Goal: Task Accomplishment & Management: Manage account settings

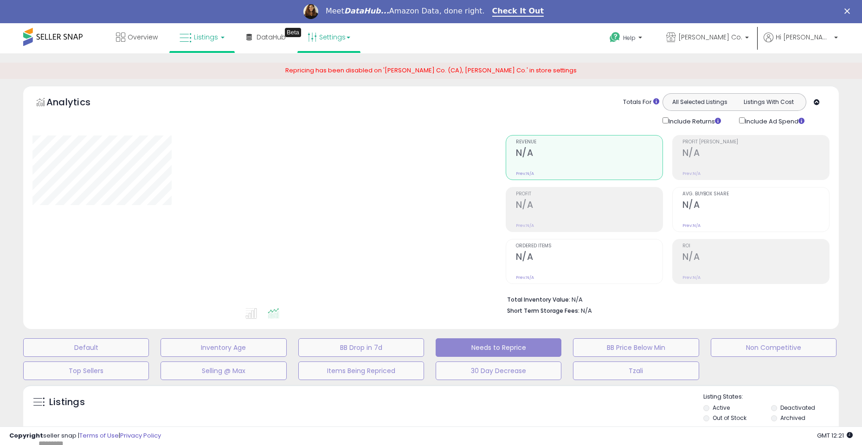
click at [325, 37] on link "Settings" at bounding box center [328, 37] width 57 height 28
click at [326, 70] on link "Store settings" at bounding box center [330, 70] width 42 height 9
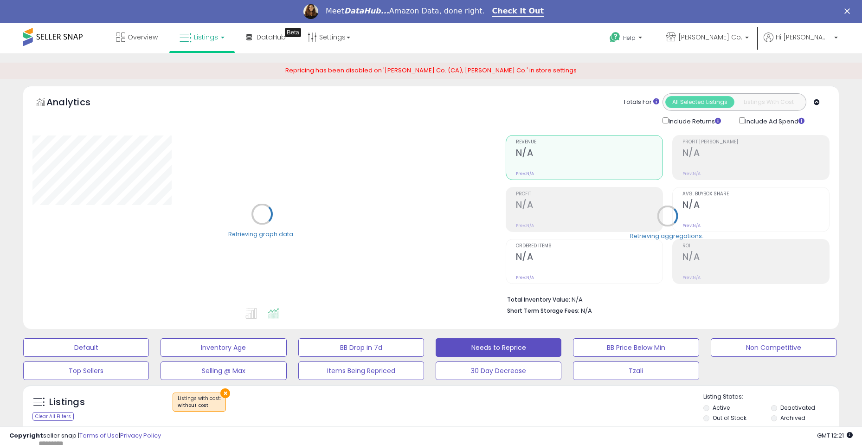
select select "**"
